Goal: Check status

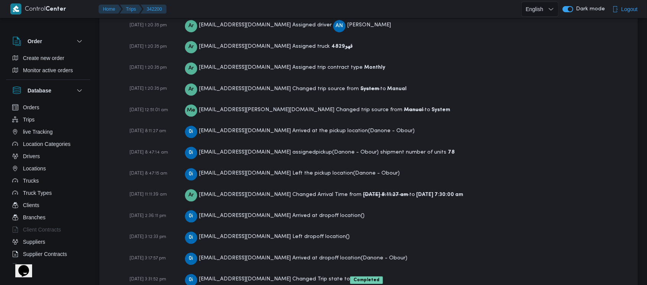
scroll to position [1186, 0]
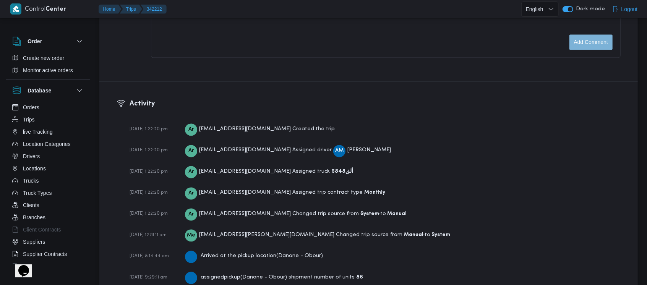
scroll to position [1186, 0]
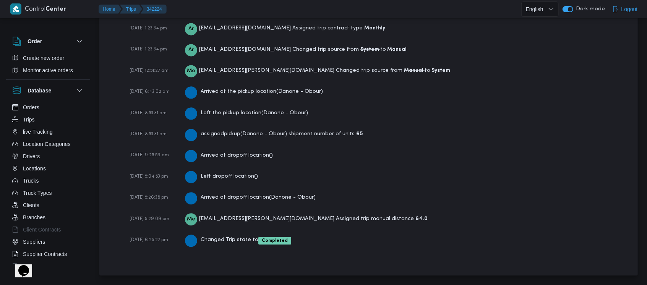
scroll to position [1142, 0]
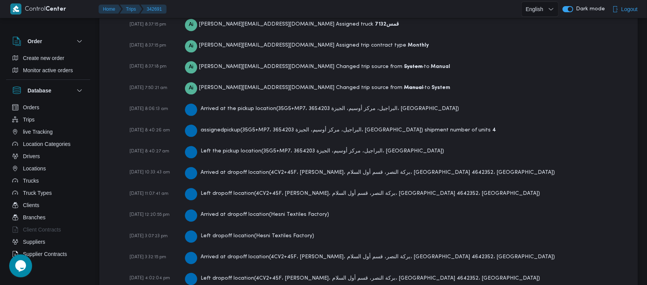
scroll to position [1311, 0]
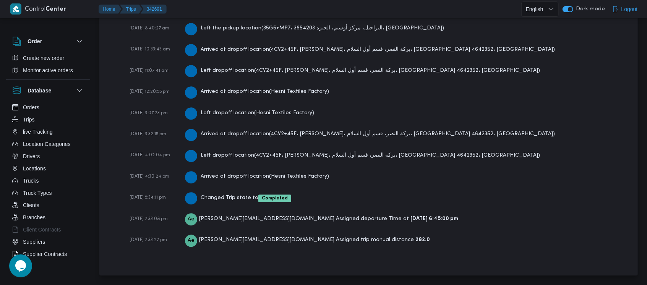
click at [417, 194] on div "12-10-2025 5:34:11 pm Changed Trip state to Completed" at bounding box center [374, 197] width 491 height 13
